Goal: Find specific page/section: Find specific page/section

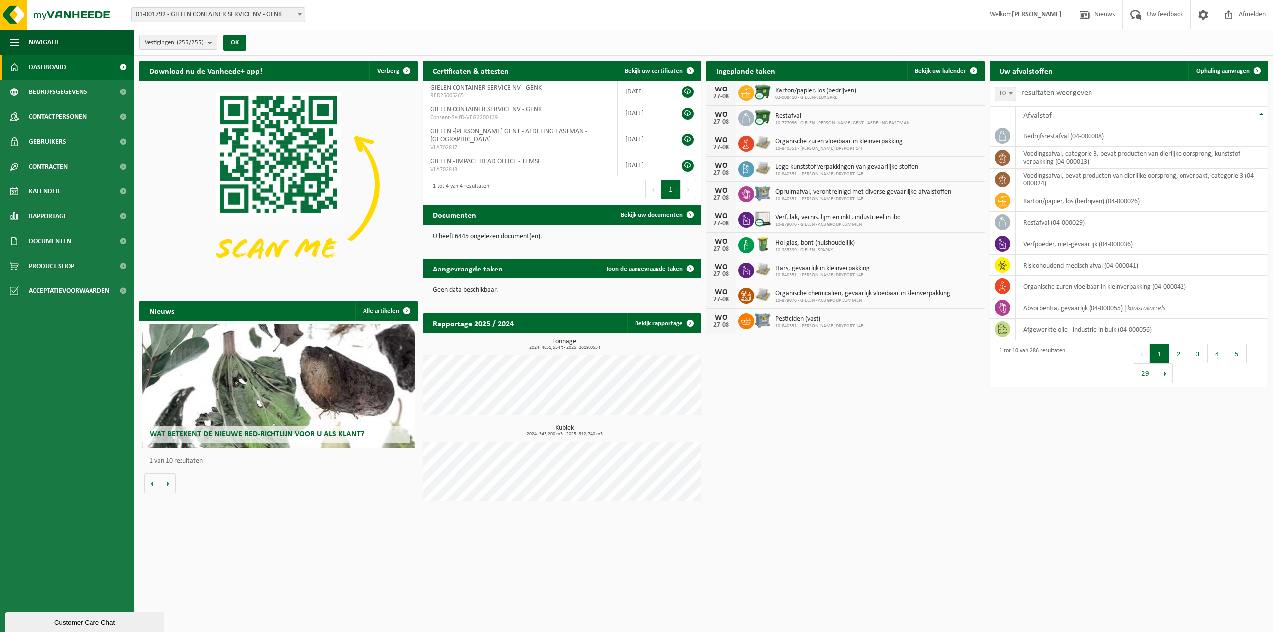
click at [216, 16] on span "01-001792 - GIELEN CONTAINER SERVICE NV - GENK" at bounding box center [218, 15] width 173 height 14
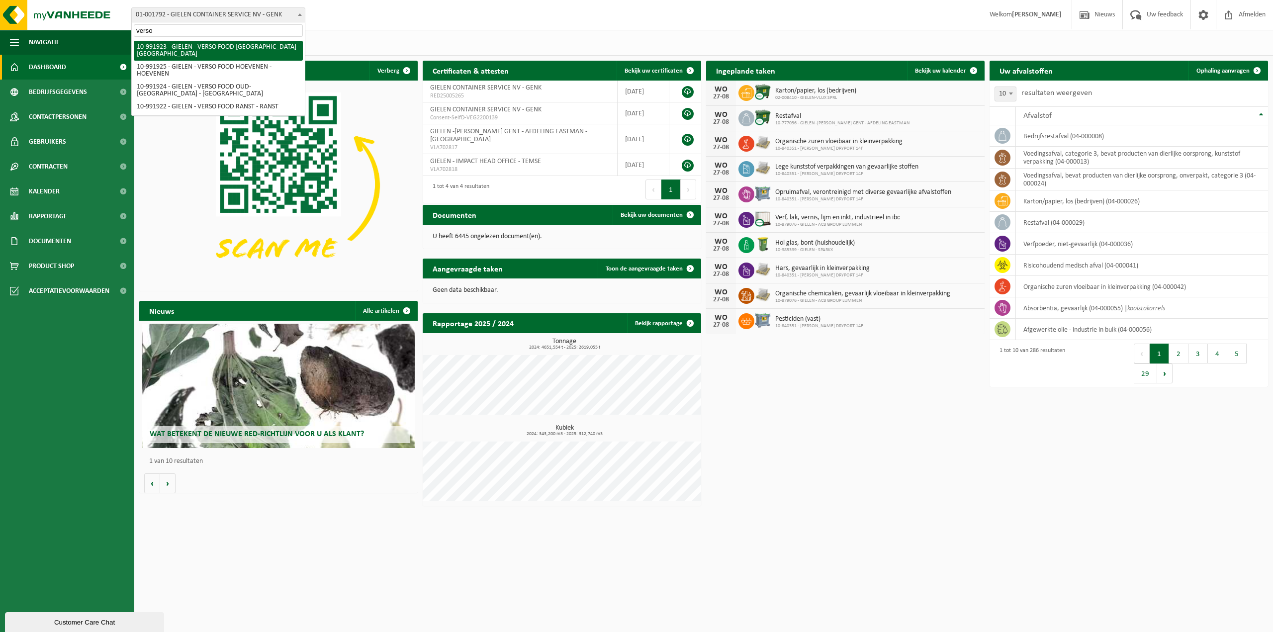
type input "verso"
select select "170006"
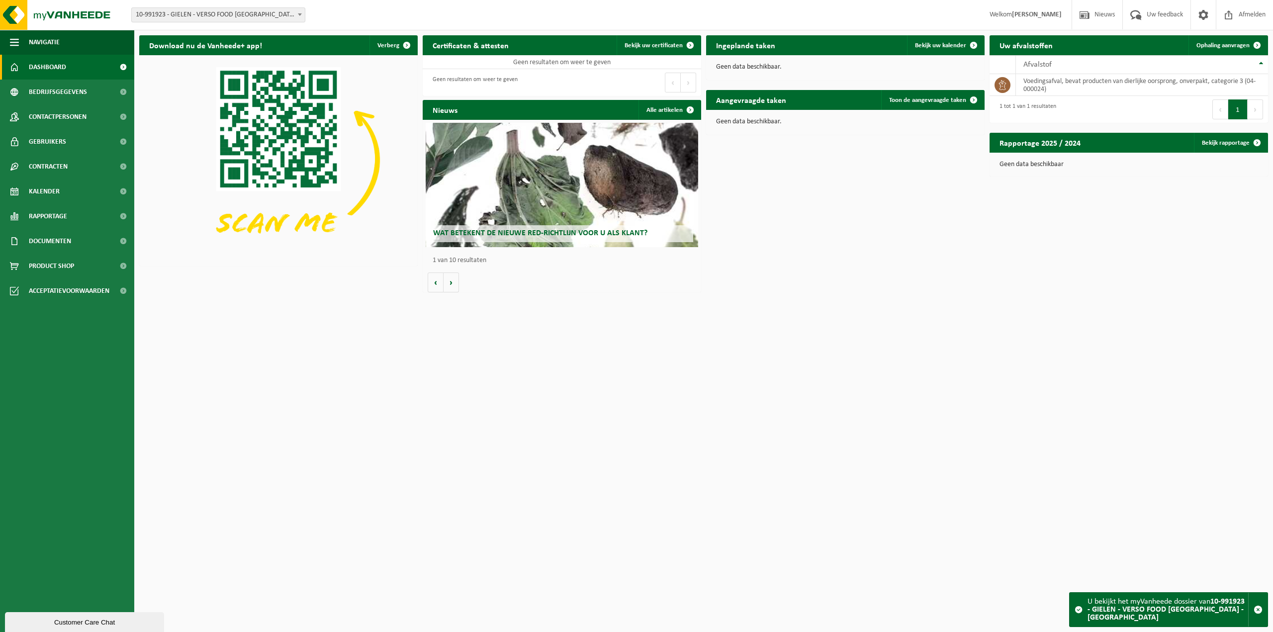
click at [252, 15] on span "10-991923 - GIELEN - VERSO FOOD [GEOGRAPHIC_DATA] - [GEOGRAPHIC_DATA]" at bounding box center [218, 15] width 173 height 14
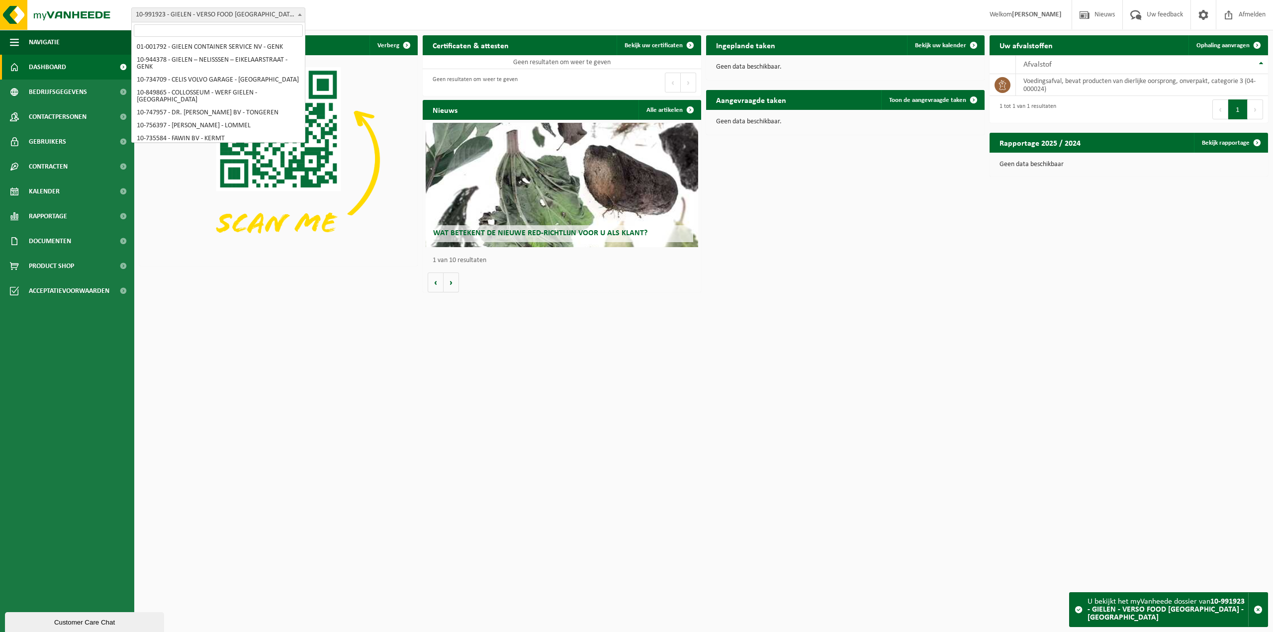
scroll to position [3203, 0]
select select "170008"
drag, startPoint x: 223, startPoint y: 15, endPoint x: 230, endPoint y: 25, distance: 12.4
click at [223, 15] on span "10-991925 - GIELEN - VERSO FOOD HOEVENEN - HOEVENEN" at bounding box center [218, 15] width 173 height 14
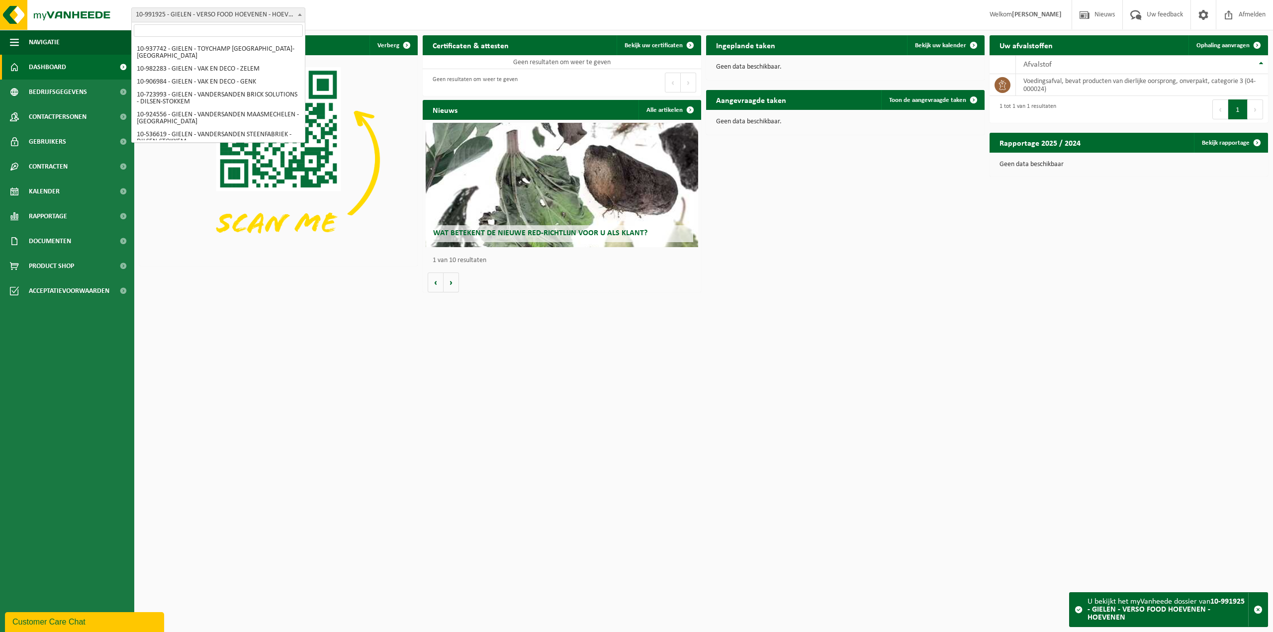
select select "170007"
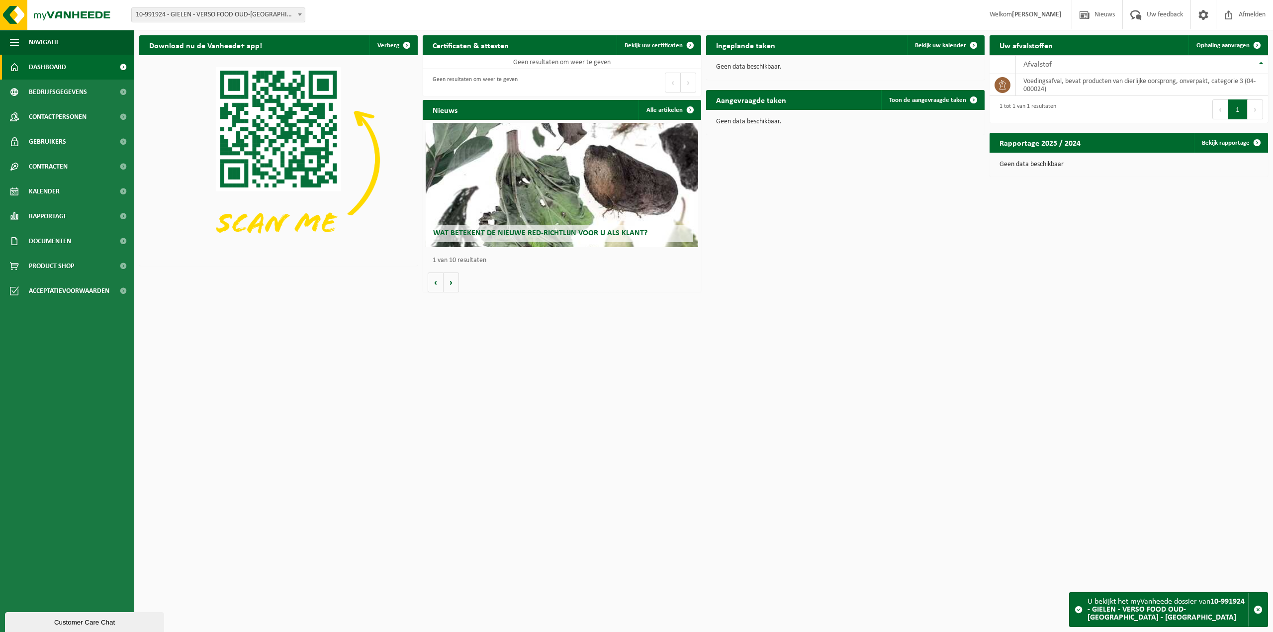
click at [205, 14] on span "10-991924 - GIELEN - VERSO FOOD OUD-[GEOGRAPHIC_DATA] - [GEOGRAPHIC_DATA]" at bounding box center [218, 15] width 173 height 14
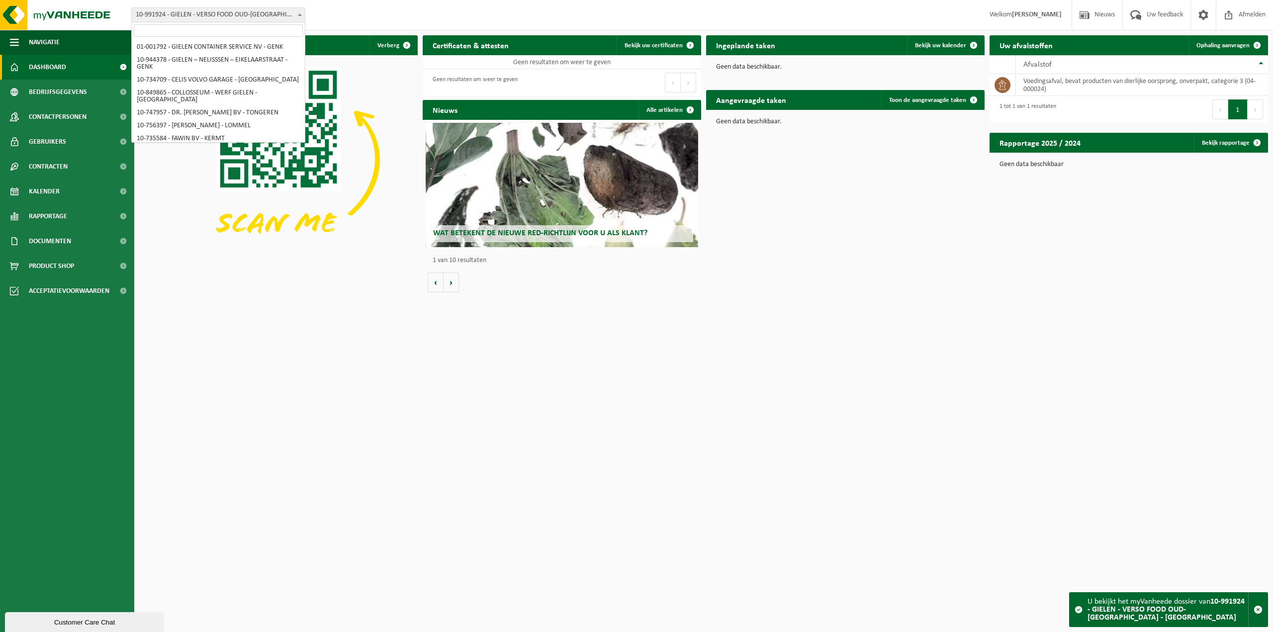
scroll to position [3222, 0]
select select "170005"
click at [243, 16] on span "10-991922 - GIELEN - VERSO FOOD RANST - RANST" at bounding box center [218, 15] width 173 height 14
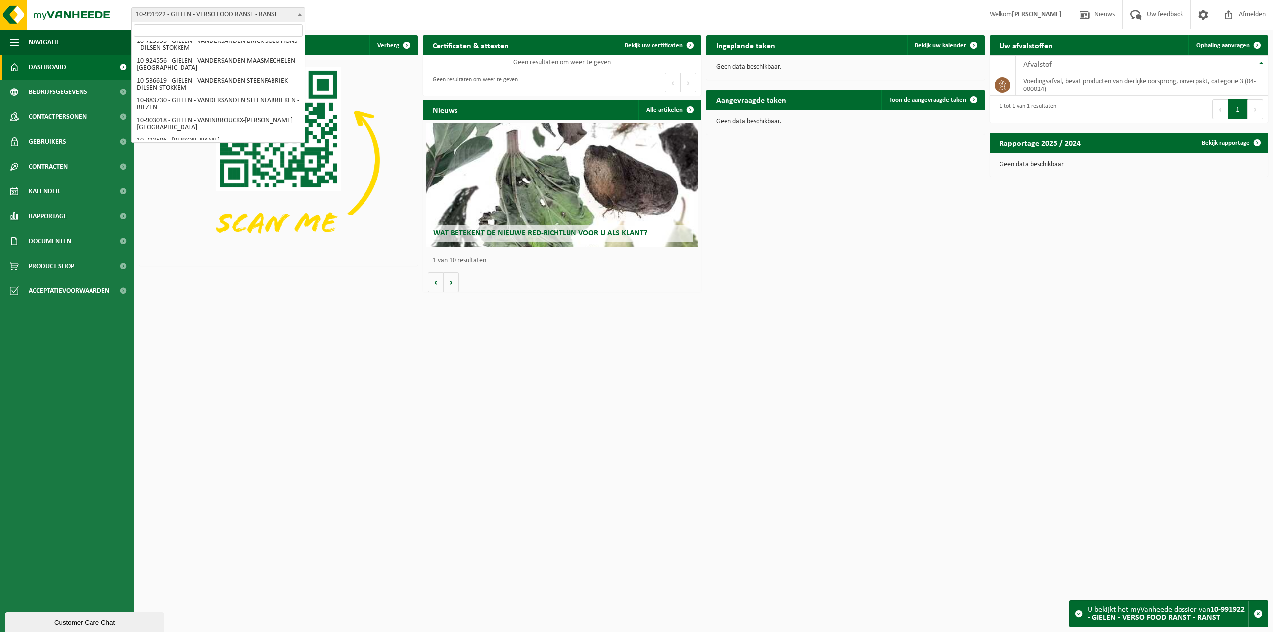
select select "170007"
